Goal: Find specific page/section: Find specific page/section

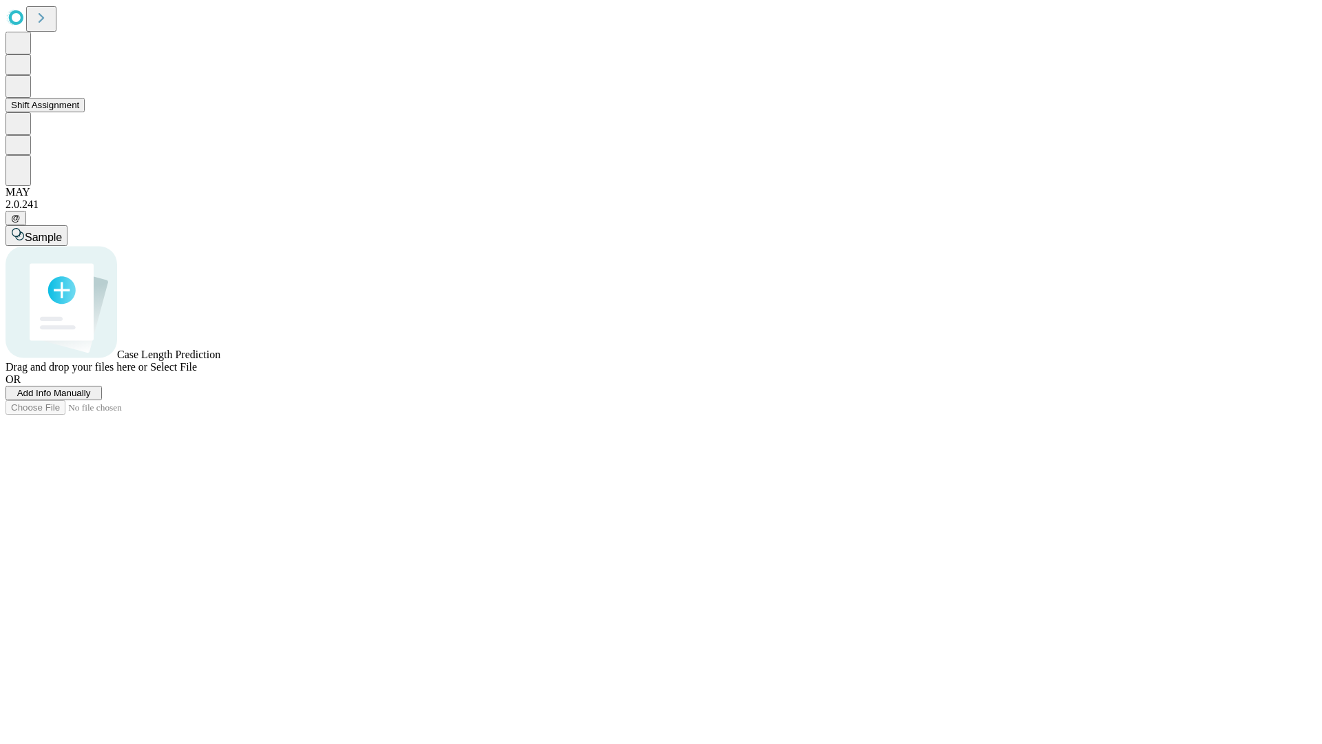
click at [85, 112] on button "Shift Assignment" at bounding box center [45, 105] width 79 height 14
